Goal: Find specific page/section: Find specific page/section

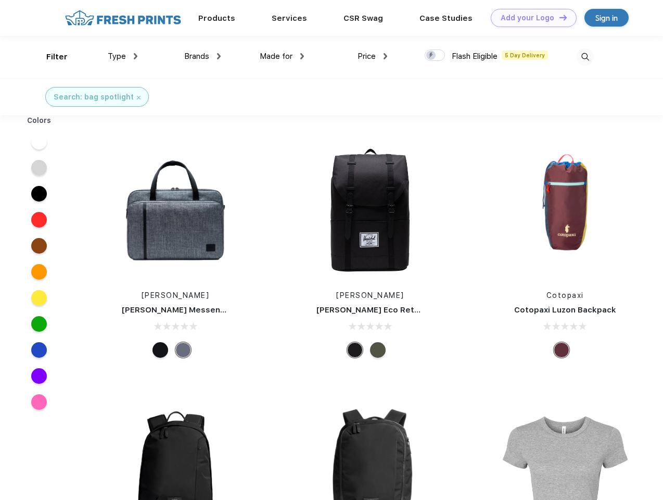
scroll to position [1, 0]
click at [530, 18] on link "Add your Logo Design Tool" at bounding box center [534, 18] width 86 height 18
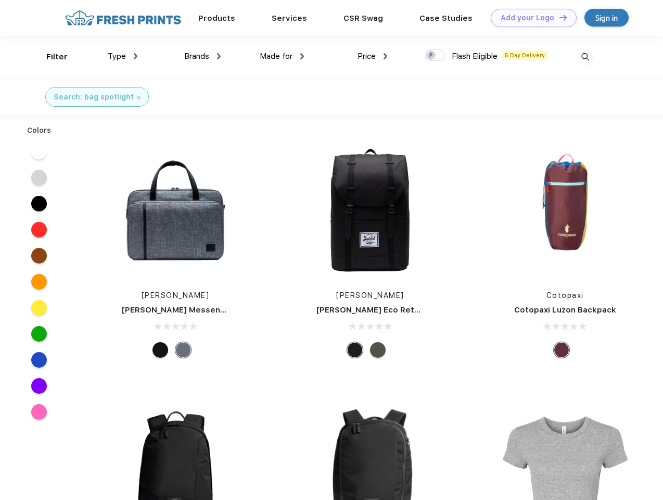
click at [0, 0] on div "Design Tool" at bounding box center [0, 0] width 0 height 0
click at [559, 17] on link "Add your Logo Design Tool" at bounding box center [534, 18] width 86 height 18
click at [50, 57] on div "Filter" at bounding box center [56, 57] width 21 height 12
click at [123, 56] on span "Type" at bounding box center [117, 56] width 18 height 9
click at [203, 56] on span "Brands" at bounding box center [196, 56] width 25 height 9
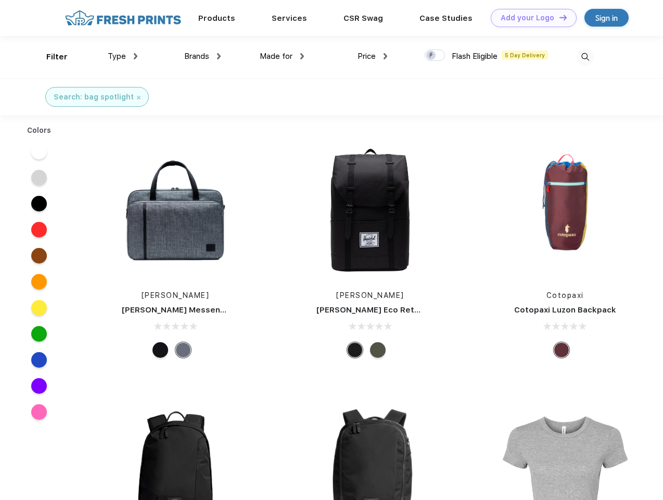
click at [282, 56] on span "Made for" at bounding box center [276, 56] width 33 height 9
click at [373, 56] on span "Price" at bounding box center [367, 56] width 18 height 9
click at [435, 56] on div at bounding box center [435, 54] width 20 height 11
click at [432, 56] on input "checkbox" at bounding box center [428, 52] width 7 height 7
click at [585, 57] on img at bounding box center [585, 56] width 17 height 17
